Goal: Subscribe to service/newsletter

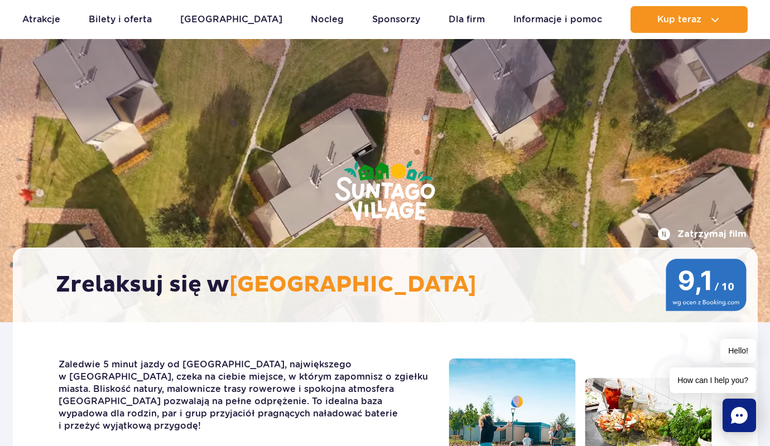
scroll to position [4373, 0]
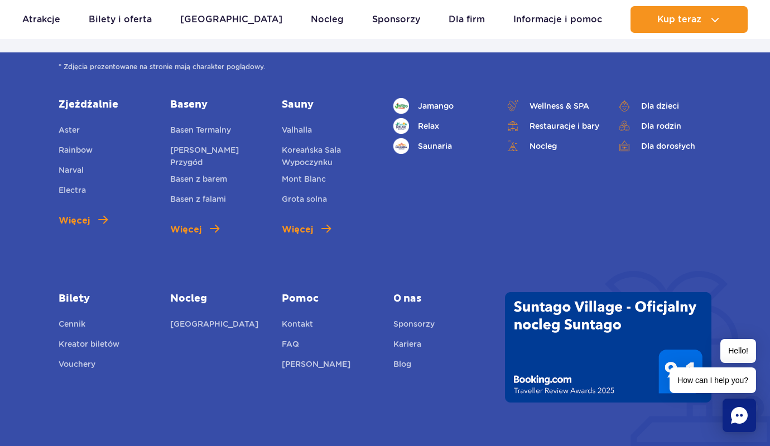
type input "e"
checkbox input "false"
type input "[PERSON_NAME][EMAIL_ADDRESS][DOMAIN_NAME]"
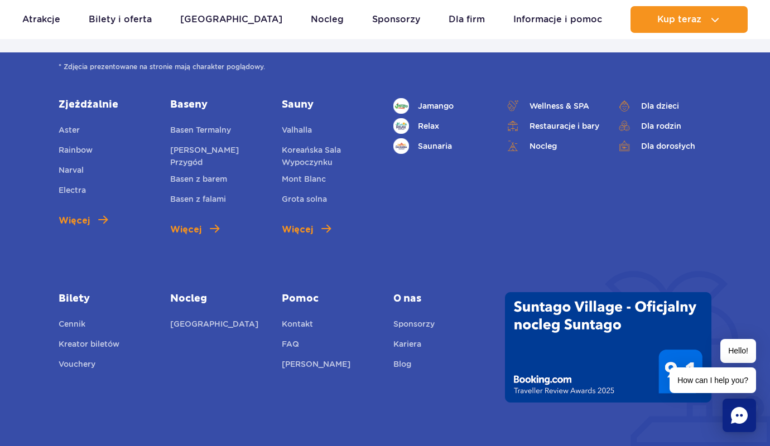
checkbox input "true"
